Goal: Task Accomplishment & Management: Manage account settings

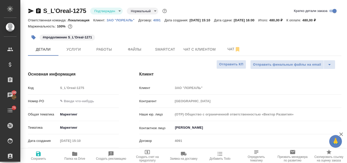
select select "RU"
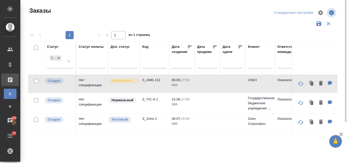
scroll to position [0, 160]
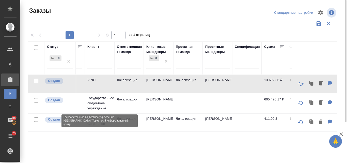
click at [99, 102] on p "Государственное бюджетное учреждение ..." at bounding box center [99, 102] width 24 height 15
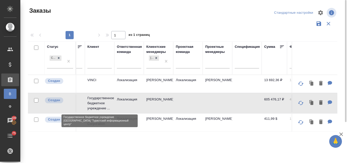
click at [99, 102] on p "Государственное бюджетное учреждение ..." at bounding box center [99, 102] width 24 height 15
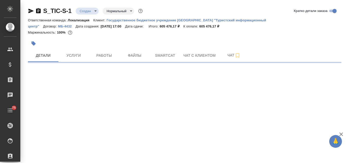
select select "RU"
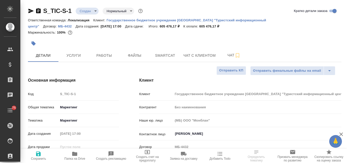
type textarea "x"
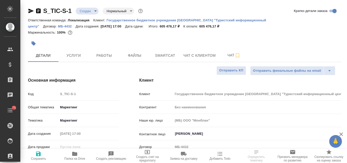
type textarea "x"
type input "Касаткина Александра"
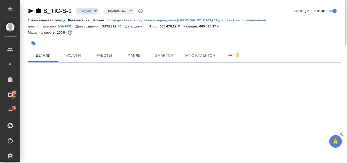
click at [34, 44] on icon "button" at bounding box center [33, 43] width 4 height 4
select select "RU"
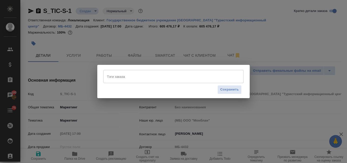
type textarea "x"
click at [114, 78] on input "Тэги заказа" at bounding box center [169, 76] width 126 height 9
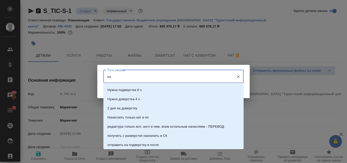
type input "н"
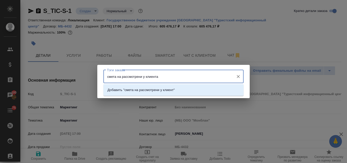
type input "смета на рассмотрени у клиента"
click at [137, 91] on p "Добавить "смета на рассмотрени у клиента "" at bounding box center [142, 89] width 70 height 5
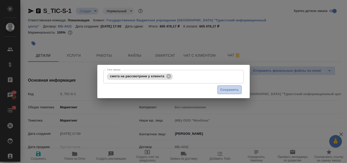
click at [231, 88] on span "Сохранить" at bounding box center [229, 90] width 19 height 6
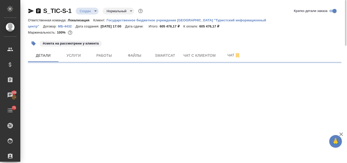
select select "RU"
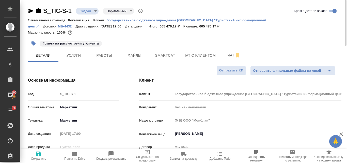
type textarea "x"
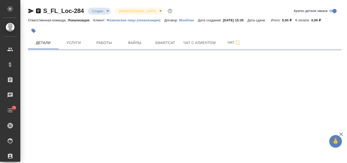
select select "RU"
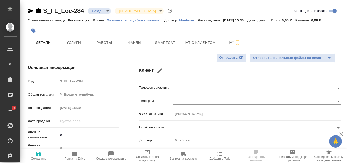
type textarea "x"
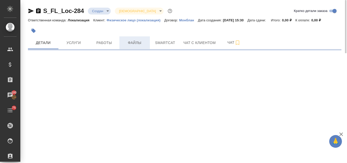
select select "RU"
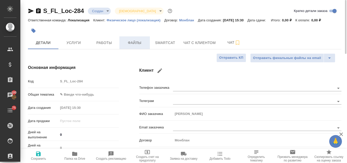
type textarea "x"
click at [133, 42] on span "Файлы" at bounding box center [134, 43] width 24 height 6
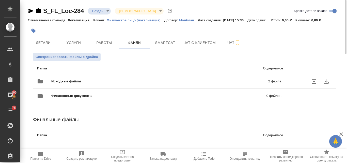
click at [79, 80] on span "Исходные файлы" at bounding box center [112, 81] width 123 height 5
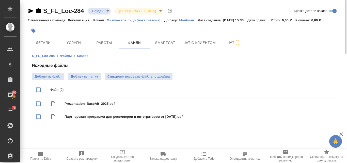
drag, startPoint x: 74, startPoint y: 96, endPoint x: 186, endPoint y: 78, distance: 113.8
click at [186, 78] on div "Добавить файл Добавить папку Синхронизировать файлы с драйва" at bounding box center [184, 77] width 305 height 8
click at [42, 41] on span "Детали" at bounding box center [43, 43] width 24 height 6
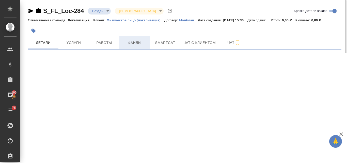
select select "RU"
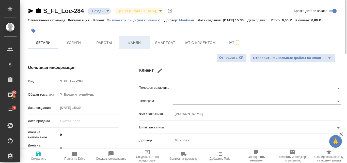
type textarea "x"
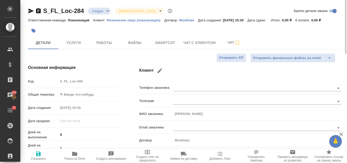
type textarea "x"
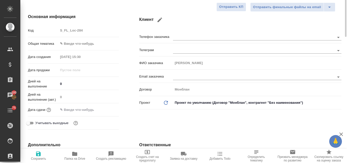
scroll to position [25, 0]
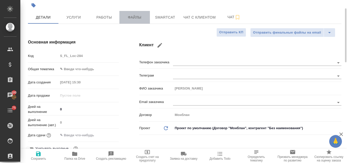
click at [142, 18] on span "Файлы" at bounding box center [134, 17] width 24 height 6
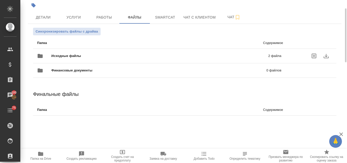
click at [84, 55] on span "Исходные файлы" at bounding box center [112, 55] width 123 height 5
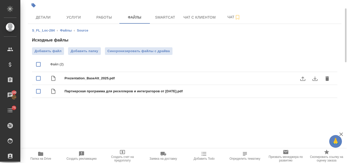
click at [313, 78] on icon "download" at bounding box center [315, 78] width 6 height 6
click at [314, 94] on button "download" at bounding box center [315, 91] width 12 height 12
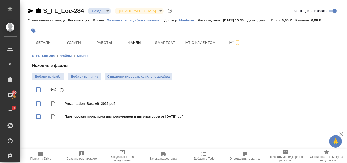
click at [107, 11] on body "🙏 .cls-1 fill:#fff; AWATERA Valyaeva Anna Клиенты Спецификации Заказы 100 Чаты …" at bounding box center [173, 81] width 347 height 163
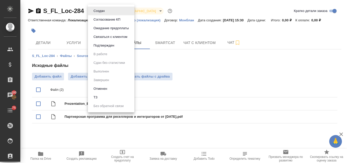
click at [101, 95] on li "ТЗ" at bounding box center [111, 97] width 46 height 9
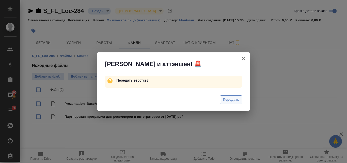
click at [228, 101] on span "Передать" at bounding box center [231, 100] width 17 height 6
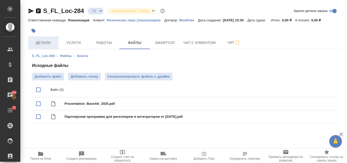
click at [50, 43] on span "Детали" at bounding box center [43, 43] width 24 height 6
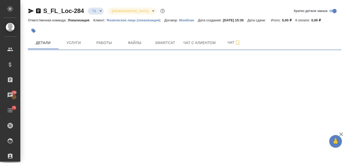
select select "RU"
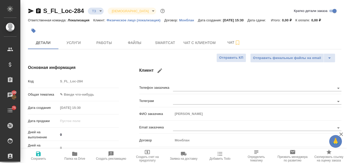
type textarea "x"
click at [79, 43] on span "Услуги" at bounding box center [73, 43] width 24 height 6
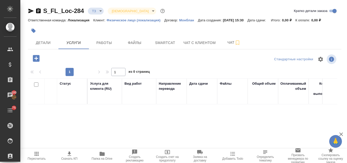
click at [119, 19] on p "Физическое лицо (локализация)" at bounding box center [136, 20] width 58 height 4
click at [164, 43] on span "Smartcat" at bounding box center [165, 43] width 24 height 6
click at [187, 21] on p "Монблан" at bounding box center [188, 20] width 19 height 4
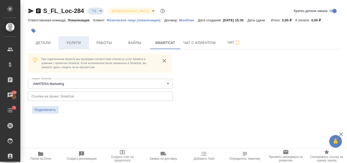
click at [77, 46] on button "Услуги" at bounding box center [73, 42] width 30 height 13
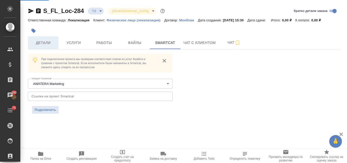
click at [44, 42] on span "Детали" at bounding box center [43, 43] width 24 height 6
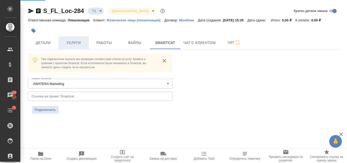
click at [76, 43] on span "Услуги" at bounding box center [73, 43] width 24 height 6
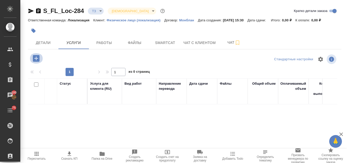
click at [34, 57] on icon "button" at bounding box center [36, 58] width 7 height 7
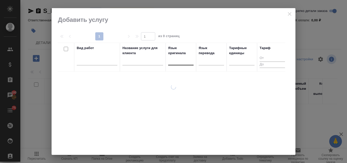
click at [172, 61] on div at bounding box center [180, 59] width 25 height 7
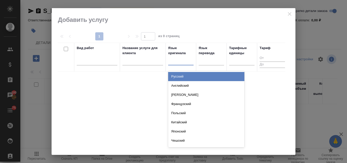
click at [177, 78] on div "Русский" at bounding box center [206, 76] width 76 height 9
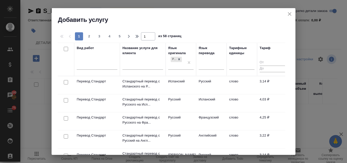
click at [209, 74] on th "Язык перевода" at bounding box center [211, 59] width 30 height 33
click at [203, 65] on div at bounding box center [211, 64] width 25 height 7
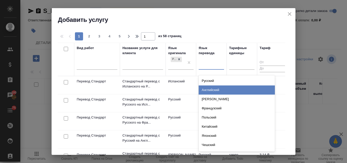
click at [209, 92] on div "Английский" at bounding box center [237, 89] width 76 height 9
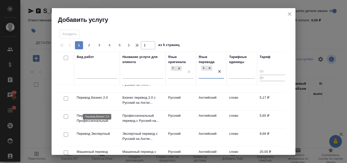
scroll to position [25, 0]
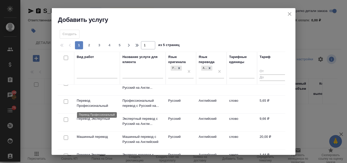
click at [93, 102] on p "Перевод Профессиональный" at bounding box center [97, 103] width 41 height 10
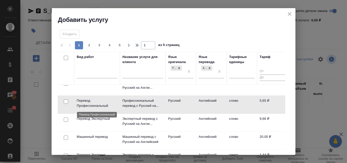
click at [93, 102] on p "Перевод Профессиональный" at bounding box center [97, 103] width 41 height 10
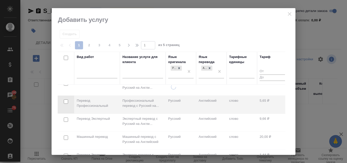
click at [288, 13] on div at bounding box center [174, 81] width 244 height 146
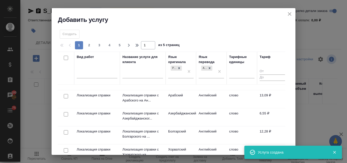
scroll to position [178, 0]
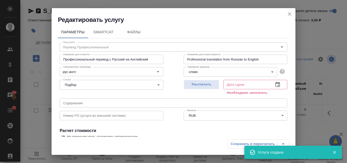
click at [289, 14] on icon "close" at bounding box center [290, 14] width 4 height 4
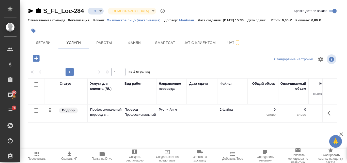
click at [36, 111] on input "checkbox" at bounding box center [36, 110] width 4 height 4
checkbox input "true"
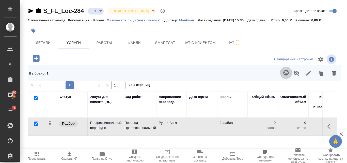
click at [285, 74] on icon "button" at bounding box center [286, 73] width 6 height 6
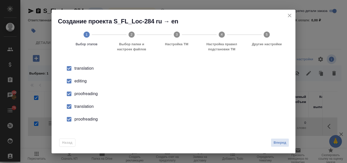
click at [80, 81] on div "editing" at bounding box center [178, 81] width 209 height 6
click at [82, 93] on div "proofreading" at bounding box center [178, 94] width 209 height 6
click at [84, 107] on div "translation" at bounding box center [178, 106] width 209 height 6
drag, startPoint x: 84, startPoint y: 120, endPoint x: 216, endPoint y: 132, distance: 132.0
click at [84, 121] on div "proofreading" at bounding box center [178, 119] width 209 height 6
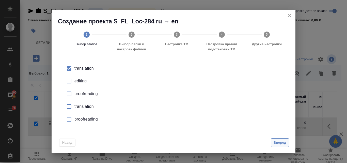
click at [282, 142] on span "Вперед" at bounding box center [279, 143] width 13 height 6
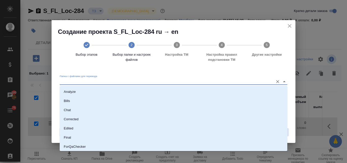
click at [97, 81] on input "Папка с файлами для перевода" at bounding box center [165, 81] width 211 height 6
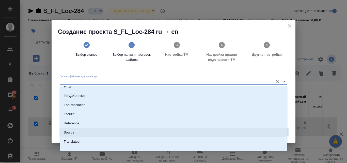
click at [72, 132] on p "Source" at bounding box center [69, 132] width 11 height 5
type input "Source"
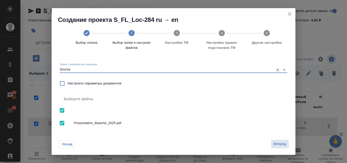
scroll to position [20, 0]
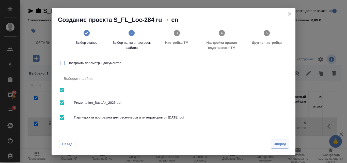
click at [281, 144] on span "Вперед" at bounding box center [279, 144] width 13 height 6
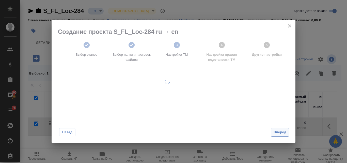
scroll to position [0, 0]
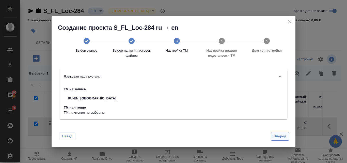
click at [281, 136] on span "Вперед" at bounding box center [279, 136] width 13 height 6
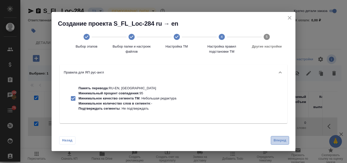
click at [278, 140] on span "Вперед" at bounding box center [279, 140] width 13 height 6
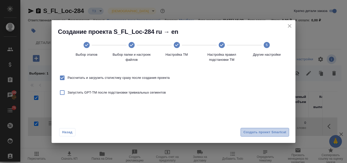
click at [267, 132] on span "Создать проект Smartcat" at bounding box center [264, 132] width 43 height 6
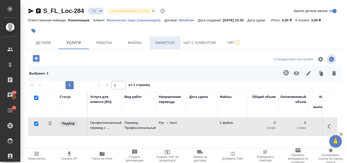
click at [166, 41] on span "Smartcat" at bounding box center [165, 43] width 24 height 6
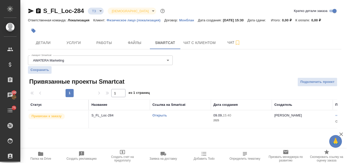
click at [159, 115] on link "Открыть" at bounding box center [159, 115] width 14 height 4
click at [231, 42] on span "Чат" at bounding box center [234, 42] width 24 height 6
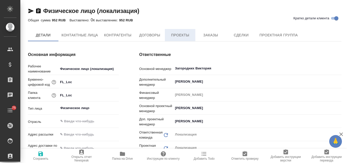
type textarea "x"
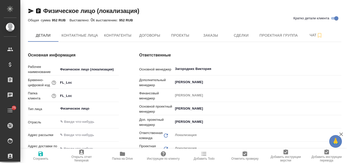
type textarea "x"
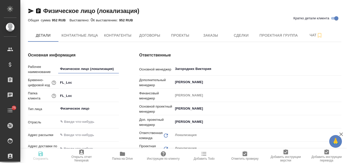
type textarea "x"
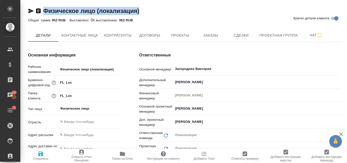
drag, startPoint x: 147, startPoint y: 11, endPoint x: 39, endPoint y: 13, distance: 108.1
click at [39, 13] on div "Физическое лицо (локализация) Кратко детали клиента" at bounding box center [184, 11] width 313 height 8
copy link "Физическое лицо (локализация)"
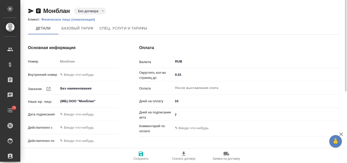
type input "Новый, 2022 (руб.)"
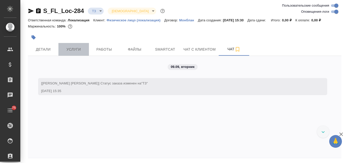
click at [76, 52] on span "Услуги" at bounding box center [73, 49] width 24 height 6
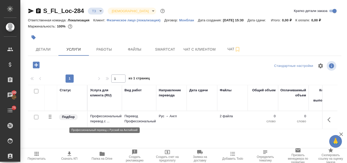
click at [113, 117] on p "Профессиональный перевод с ..." at bounding box center [104, 118] width 29 height 10
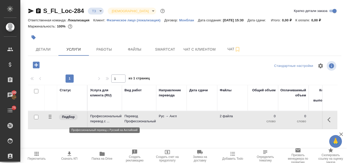
click at [113, 117] on p "Профессиональный перевод с ..." at bounding box center [104, 118] width 29 height 10
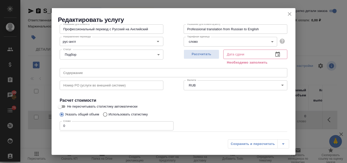
scroll to position [57, 0]
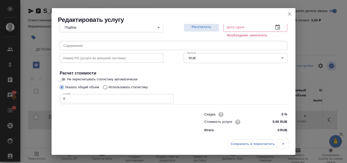
click at [104, 87] on input "Использовать статистику" at bounding box center [104, 87] width 8 height 10
radio input "true"
radio input "false"
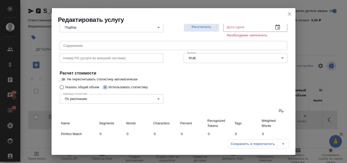
click at [278, 112] on icon at bounding box center [281, 111] width 6 height 6
click at [0, 0] on input "file" at bounding box center [0, 0] width 0 height 0
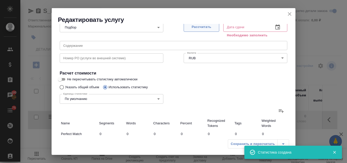
type input "24"
type input "48"
type input "369"
type input "4"
type input "6"
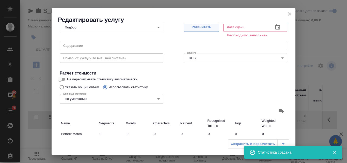
type input "50"
type input "20"
type input "21"
type input "72"
type input "9"
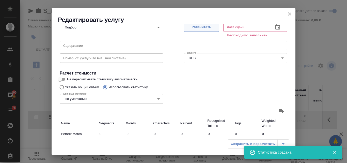
type input "10"
type input "50"
type input "14"
type input "28"
type input "220"
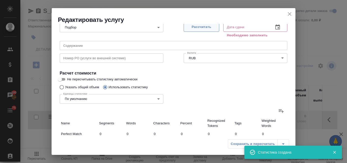
type input "614"
type input "4155"
type input "34609"
type input "657"
type input "4214"
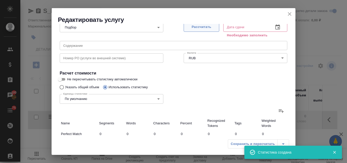
type input "34951"
type input "685"
type input "4268"
type input "35370"
click at [190, 25] on span "Рассчитать" at bounding box center [201, 27] width 30 height 6
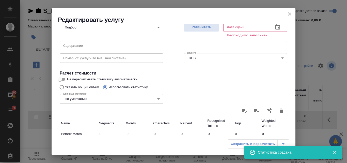
type input "09.09.2025 15:43"
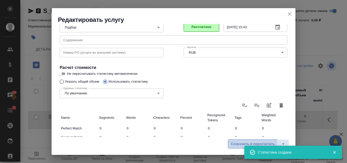
click at [234, 145] on span "Сохранить и пересчитать" at bounding box center [252, 144] width 44 height 6
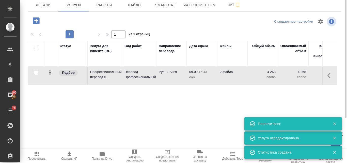
scroll to position [0, 0]
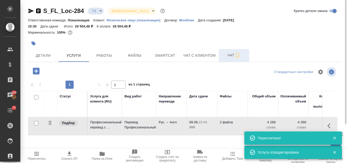
click at [233, 51] on button "Чат" at bounding box center [234, 55] width 30 height 13
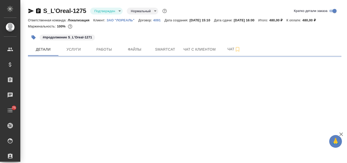
select select "RU"
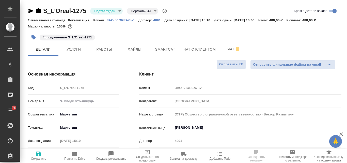
type textarea "x"
click at [121, 11] on body "🙏 .cls-1 fill:#fff; AWATERA Valyaeva [PERSON_NAME] Спецификации Заказы 100 Чаты…" at bounding box center [173, 81] width 347 height 163
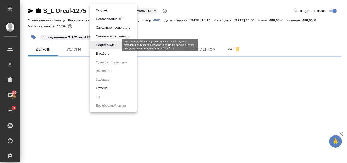
select select "RU"
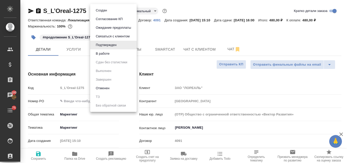
type textarea "x"
click at [171, 35] on div at bounding box center [173, 81] width 347 height 163
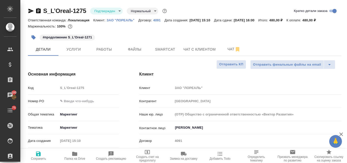
type textarea "x"
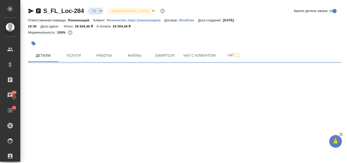
select select "RU"
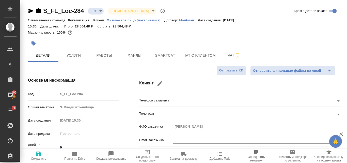
type textarea "x"
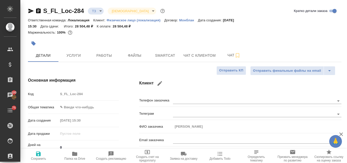
type textarea "x"
click at [28, 11] on icon "button" at bounding box center [31, 11] width 6 height 6
type textarea "x"
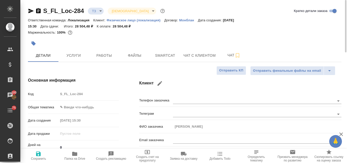
type textarea "x"
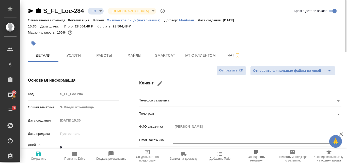
type textarea "x"
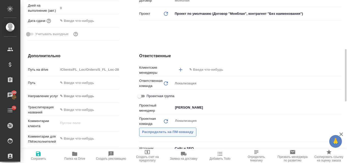
scroll to position [203, 0]
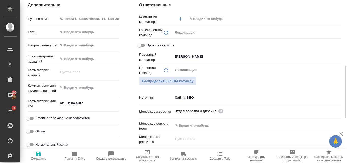
type textarea "x"
drag, startPoint x: 85, startPoint y: 104, endPoint x: 60, endPoint y: 104, distance: 24.9
click at [60, 104] on textarea "от КВ: на англ" at bounding box center [88, 103] width 60 height 9
type textarea "x"
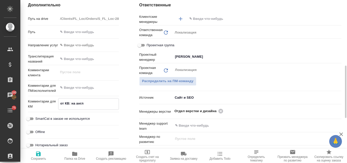
click at [89, 89] on textarea at bounding box center [88, 87] width 61 height 9
paste textarea "от КВ: на англ"
type textarea "от КВ: на англ"
type textarea "x"
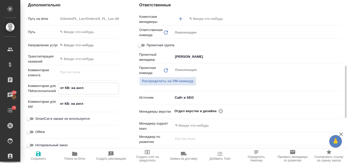
type textarea "x"
type textarea "от КВ: на англ"
type textarea "x"
click at [38, 154] on icon "button" at bounding box center [38, 154] width 6 height 6
type textarea "x"
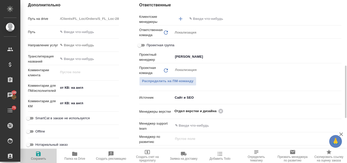
type textarea "x"
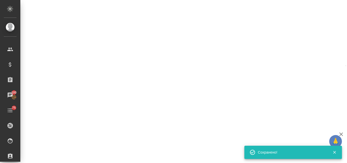
select select "RU"
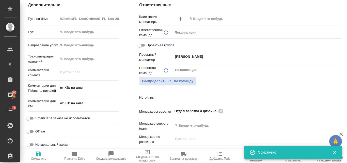
type textarea "x"
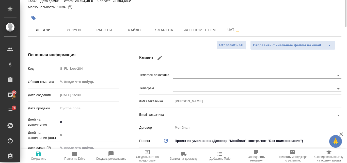
scroll to position [0, 0]
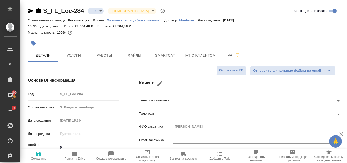
type textarea "x"
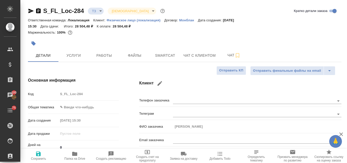
type textarea "x"
click at [228, 57] on span "Чат" at bounding box center [234, 55] width 24 height 6
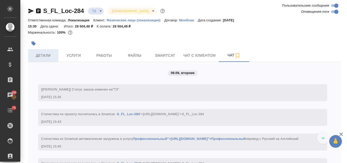
click at [40, 56] on span "Детали" at bounding box center [43, 55] width 24 height 6
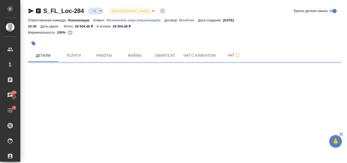
select select "RU"
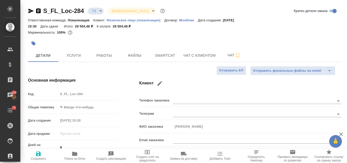
type textarea "x"
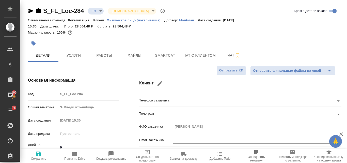
type textarea "x"
click at [233, 57] on span "Чат" at bounding box center [234, 55] width 24 height 6
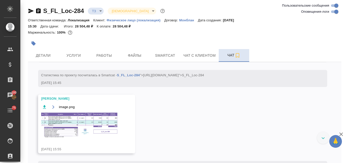
scroll to position [90, 0]
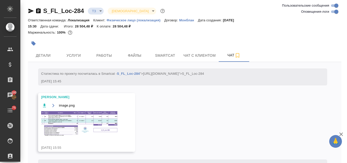
click at [79, 133] on img at bounding box center [79, 123] width 76 height 25
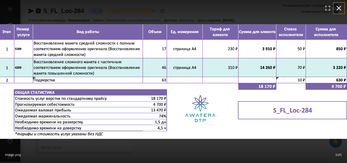
click at [338, 7] on icon "button" at bounding box center [339, 8] width 8 height 8
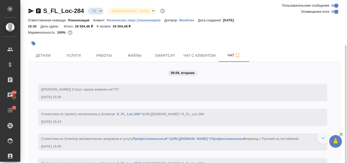
scroll to position [115, 0]
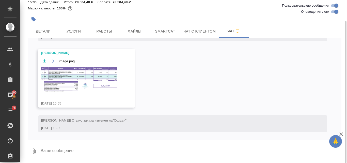
click at [64, 151] on textarea at bounding box center [190, 150] width 301 height 17
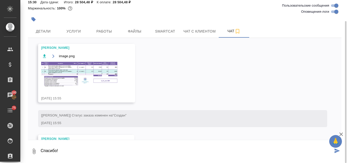
type textarea "Спасибо!"
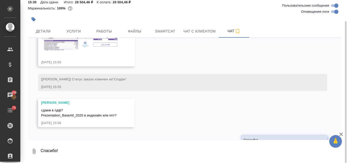
scroll to position [175, 0]
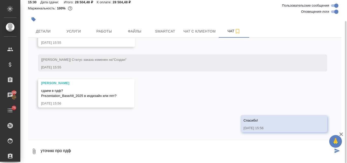
type textarea "уточню про пдф"
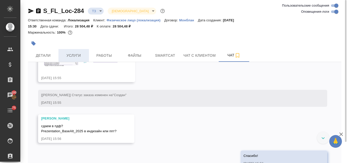
scroll to position [124, 0]
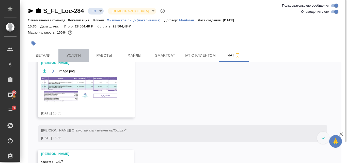
click at [71, 53] on span "Услуги" at bounding box center [73, 55] width 24 height 6
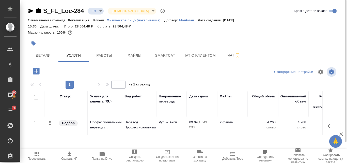
click at [32, 70] on button "button" at bounding box center [36, 71] width 14 height 10
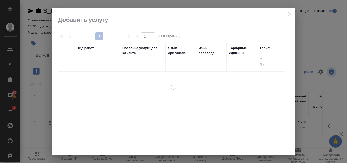
click at [87, 58] on div at bounding box center [97, 59] width 41 height 7
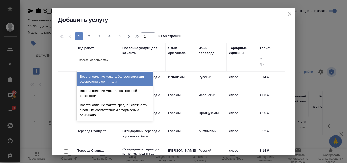
type input "восстановление маке"
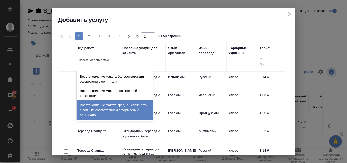
click at [112, 107] on div "Восстановление макета средней сложности с полным соответствием оформлению ориги…" at bounding box center [115, 109] width 76 height 19
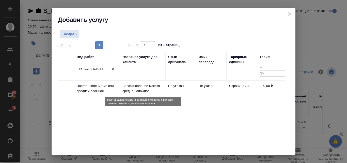
click at [144, 88] on p "Восстановление макета средней сложнос..." at bounding box center [142, 88] width 41 height 10
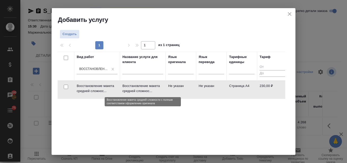
click at [144, 88] on p "Восстановление макета средней сложнос..." at bounding box center [142, 88] width 41 height 10
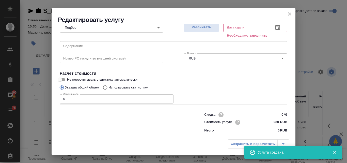
scroll to position [57, 0]
drag, startPoint x: 72, startPoint y: 98, endPoint x: 62, endPoint y: 99, distance: 10.7
click at [62, 99] on input "0" at bounding box center [117, 98] width 114 height 9
type input "17"
click at [199, 23] on h2 "Редактировать услугу" at bounding box center [176, 20] width 237 height 8
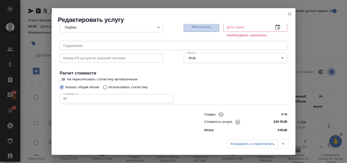
click at [201, 26] on span "Рассчитать" at bounding box center [201, 27] width 30 height 6
type input "[DATE] 17:39"
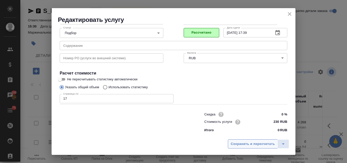
scroll to position [52, 0]
click at [252, 144] on span "Сохранить и пересчитать" at bounding box center [252, 144] width 44 height 6
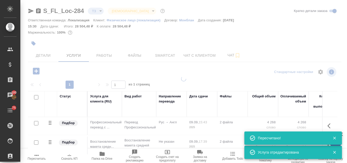
type input "new"
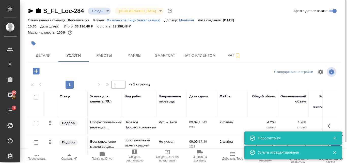
click at [37, 70] on icon "button" at bounding box center [36, 71] width 7 height 7
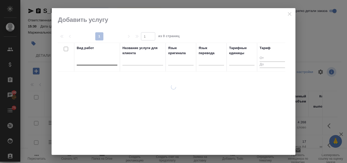
click at [101, 62] on div at bounding box center [97, 59] width 41 height 7
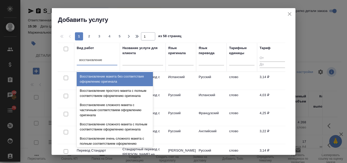
type input "восстановление"
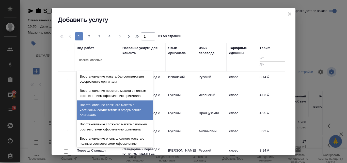
click at [110, 115] on div "Восстановление сложного макета с частичным соответствием оформлению оригинала" at bounding box center [115, 109] width 76 height 19
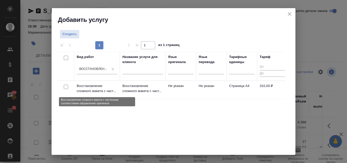
click at [111, 91] on p "Восстановление сложного макета с част..." at bounding box center [97, 88] width 41 height 10
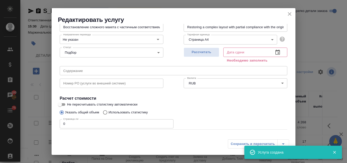
scroll to position [51, 0]
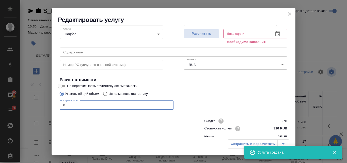
drag, startPoint x: 68, startPoint y: 104, endPoint x: 63, endPoint y: 103, distance: 4.8
click at [63, 103] on input "0" at bounding box center [117, 105] width 114 height 9
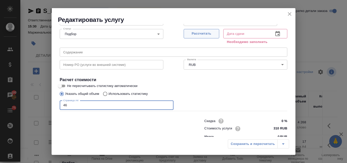
type input "46"
click at [197, 31] on span "Рассчитать" at bounding box center [201, 34] width 30 height 6
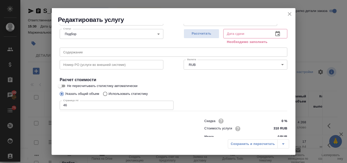
type input "10.09.2025 17:09"
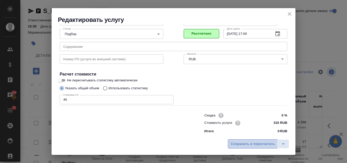
click at [243, 143] on span "Сохранить и пересчитать" at bounding box center [252, 144] width 44 height 6
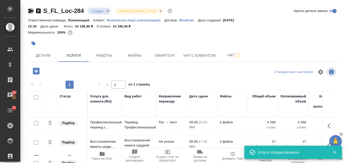
click at [30, 9] on icon "button" at bounding box center [30, 11] width 5 height 5
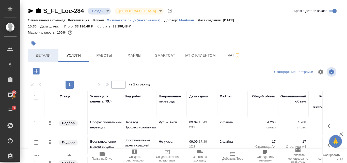
click at [48, 54] on span "Детали" at bounding box center [43, 55] width 24 height 6
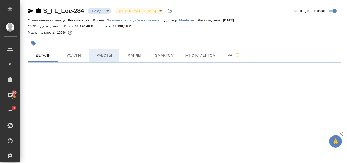
select select "RU"
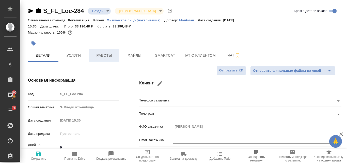
type textarea "x"
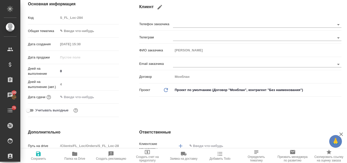
click at [37, 155] on icon "button" at bounding box center [38, 153] width 5 height 5
type textarea "x"
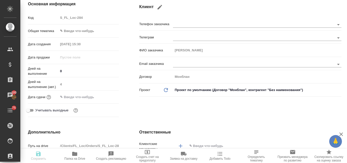
type textarea "x"
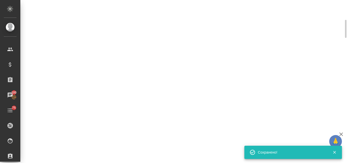
type input "urgent"
select select "RU"
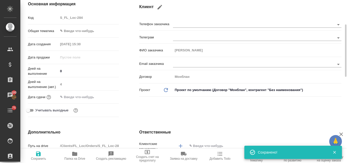
type textarea "x"
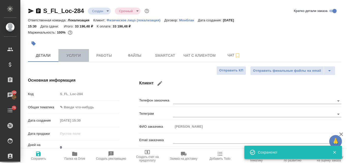
drag, startPoint x: 73, startPoint y: 54, endPoint x: 75, endPoint y: 58, distance: 4.6
click at [73, 54] on span "Услуги" at bounding box center [73, 55] width 24 height 6
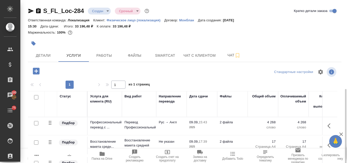
scroll to position [50, 0]
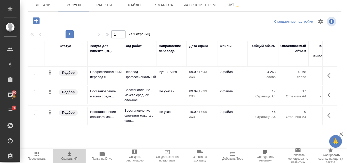
click at [69, 153] on icon "button" at bounding box center [70, 153] width 4 height 4
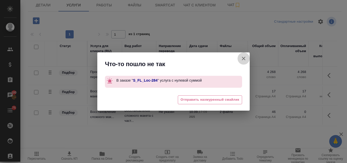
click at [243, 58] on icon "button" at bounding box center [243, 58] width 6 height 6
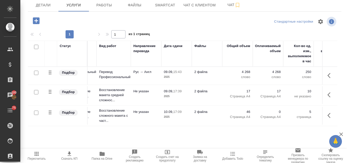
scroll to position [0, 0]
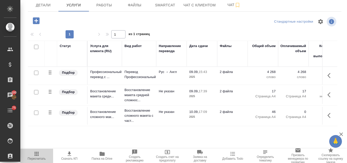
click at [37, 153] on icon "button" at bounding box center [37, 154] width 6 height 6
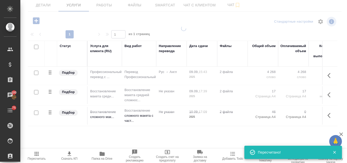
type input "normal"
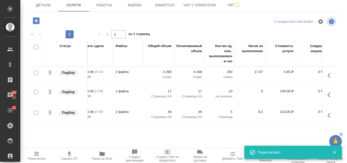
scroll to position [0, 54]
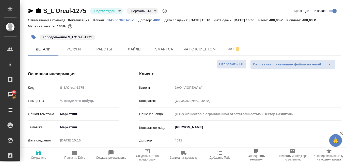
select select "RU"
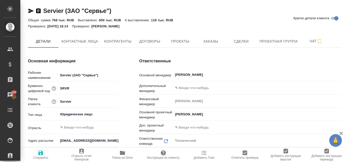
type textarea "x"
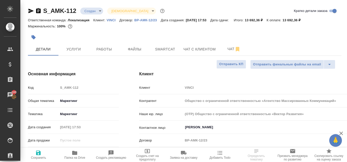
select select "RU"
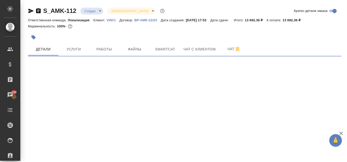
select select "RU"
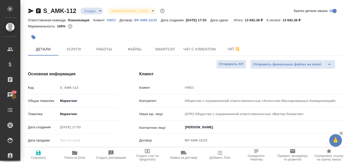
type textarea "x"
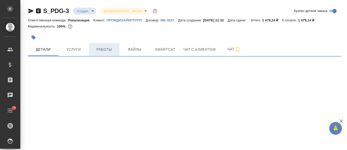
select select "RU"
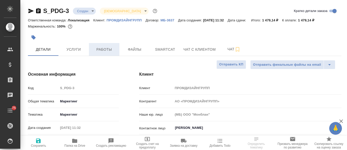
type textarea "x"
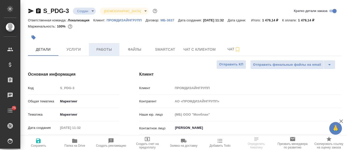
type textarea "x"
click at [122, 19] on p "ПРОМДИЗАЙНГРУПП" at bounding box center [126, 20] width 39 height 4
select select "RU"
type textarea "x"
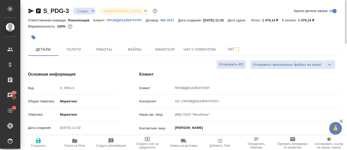
type textarea "x"
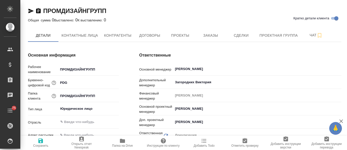
type textarea "x"
click at [210, 36] on span "Заказы" at bounding box center [210, 35] width 24 height 6
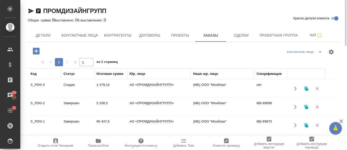
click at [74, 104] on td "Завершен" at bounding box center [77, 107] width 33 height 18
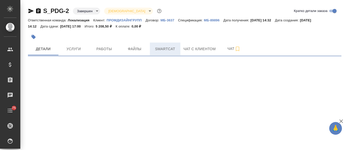
select select "RU"
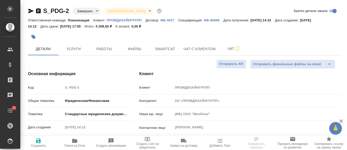
type textarea "x"
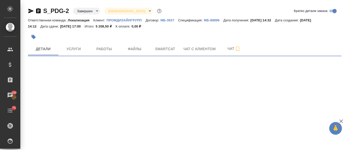
select select "RU"
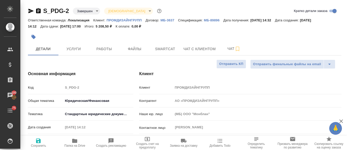
type textarea "x"
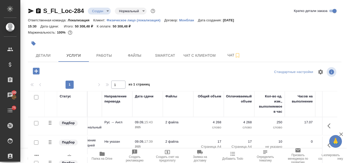
scroll to position [50, 0]
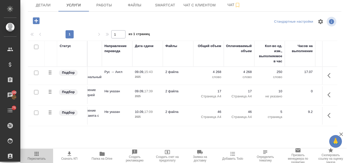
click at [36, 154] on icon "button" at bounding box center [37, 154] width 6 height 6
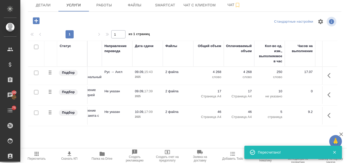
click at [211, 96] on p "Страница А4" at bounding box center [208, 96] width 25 height 5
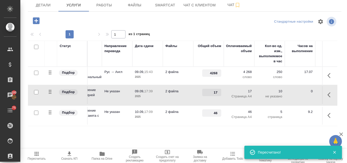
click at [211, 96] on td "17" at bounding box center [208, 95] width 30 height 18
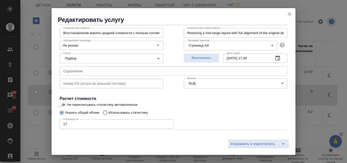
scroll to position [1, 0]
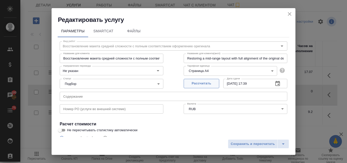
click at [201, 84] on span "Рассчитать" at bounding box center [201, 83] width 30 height 6
type input "[DATE] 10:23"
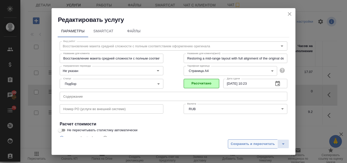
click at [239, 143] on span "Сохранить и пересчитать" at bounding box center [252, 144] width 44 height 6
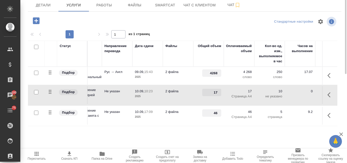
scroll to position [0, 0]
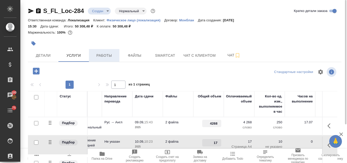
click at [104, 56] on span "Работы" at bounding box center [104, 55] width 24 height 6
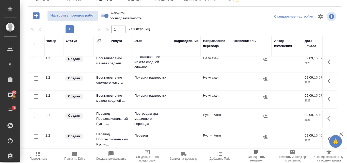
scroll to position [25, 0]
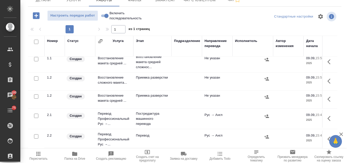
click at [110, 78] on td "Восстановление сложного макета..." at bounding box center [114, 81] width 38 height 18
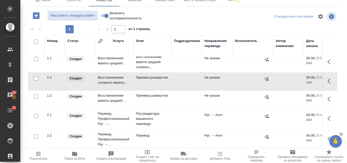
click at [110, 78] on td "Восстановление сложного макета..." at bounding box center [114, 81] width 38 height 18
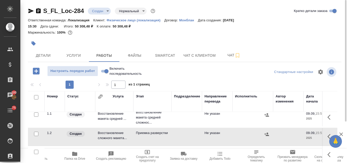
click at [30, 11] on icon "button" at bounding box center [30, 11] width 5 height 5
click at [30, 13] on icon "button" at bounding box center [31, 11] width 6 height 6
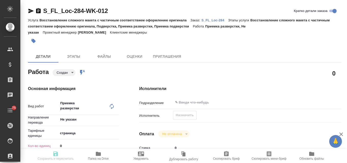
type textarea "x"
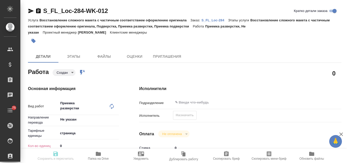
type textarea "x"
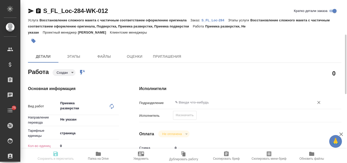
scroll to position [51, 0]
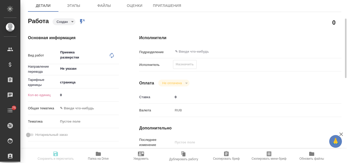
type textarea "x"
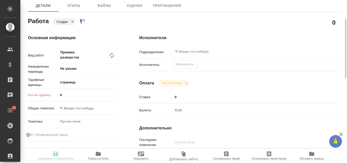
type textarea "x"
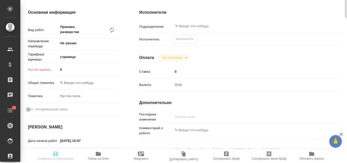
scroll to position [0, 0]
